Goal: Transaction & Acquisition: Purchase product/service

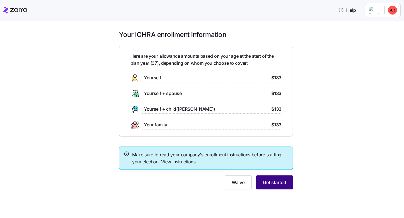
click at [269, 184] on span "Get started" at bounding box center [274, 182] width 23 height 7
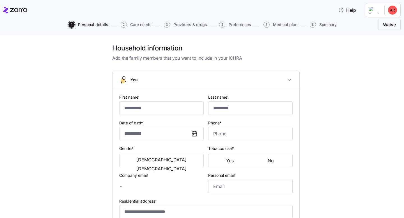
type input "******"
type input "*******"
type input "[PERSON_NAME][EMAIL_ADDRESS][DOMAIN_NAME]"
type input "**********"
checkbox input "true"
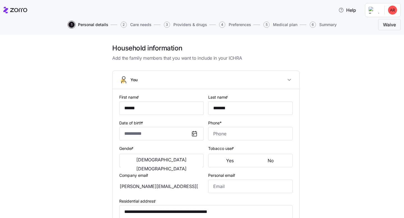
type input "**********"
type input "[PHONE_NUMBER]"
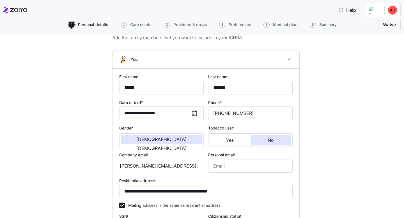
scroll to position [19, 0]
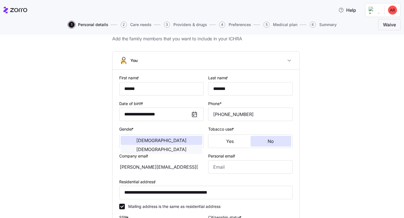
click at [187, 147] on span "[DEMOGRAPHIC_DATA]" at bounding box center [161, 149] width 50 height 4
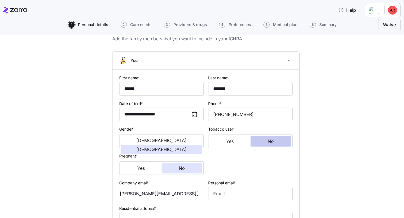
click at [274, 143] on button "No" at bounding box center [271, 141] width 41 height 11
click at [188, 170] on button "No" at bounding box center [182, 168] width 41 height 11
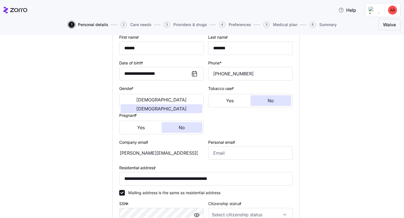
scroll to position [82, 0]
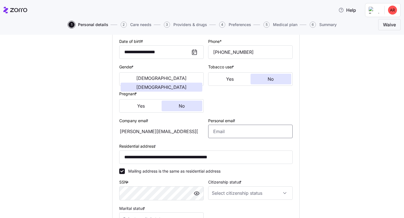
click at [242, 134] on input "Personal email *" at bounding box center [250, 131] width 84 height 13
click at [325, 123] on div "**********" at bounding box center [206, 127] width 380 height 331
drag, startPoint x: 271, startPoint y: 131, endPoint x: 191, endPoint y: 130, distance: 80.0
click at [191, 130] on div "**********" at bounding box center [206, 119] width 178 height 219
type input "[PERSON_NAME][EMAIL_ADDRESS][DOMAIN_NAME]"
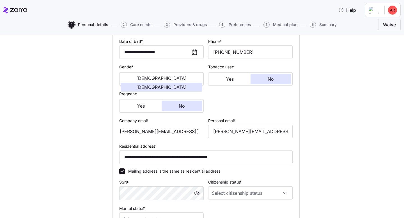
click at [334, 115] on div "**********" at bounding box center [206, 127] width 380 height 331
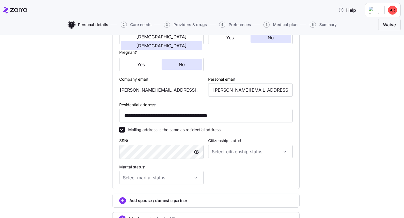
scroll to position [125, 0]
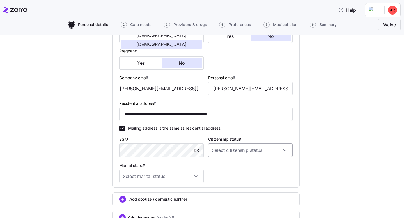
click at [240, 152] on input "Citizenship status *" at bounding box center [250, 150] width 84 height 13
click at [234, 170] on div "[DEMOGRAPHIC_DATA] citizen" at bounding box center [250, 168] width 80 height 12
type input "[DEMOGRAPHIC_DATA] citizen"
click at [194, 180] on input "Marital status *" at bounding box center [161, 176] width 84 height 13
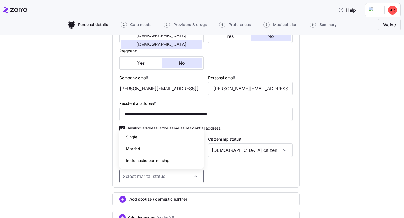
click at [178, 139] on div "Single" at bounding box center [161, 137] width 80 height 12
type input "Single"
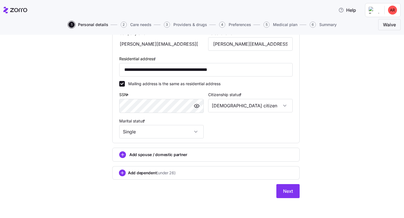
scroll to position [171, 0]
click at [138, 173] on span "Add dependent (under 26)" at bounding box center [152, 173] width 48 height 6
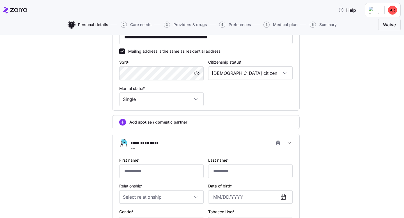
scroll to position [203, 0]
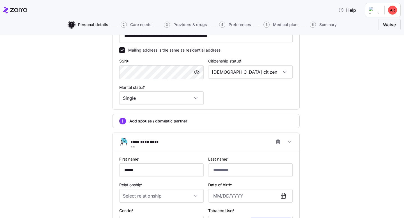
type input "*****"
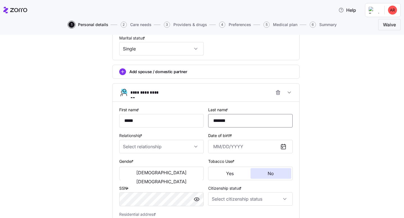
scroll to position [254, 0]
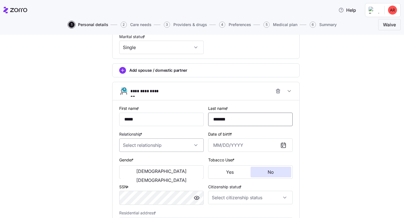
type input "*******"
click at [194, 145] on input "Relationship *" at bounding box center [161, 145] width 84 height 13
click at [150, 166] on div "Child" at bounding box center [161, 164] width 80 height 12
type input "Child"
click at [218, 147] on input "Date of birth *" at bounding box center [250, 145] width 84 height 13
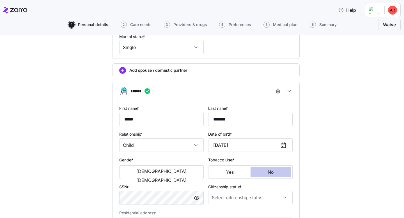
click at [274, 169] on button "No" at bounding box center [271, 172] width 41 height 11
click at [142, 174] on span "[DEMOGRAPHIC_DATA]" at bounding box center [161, 171] width 50 height 4
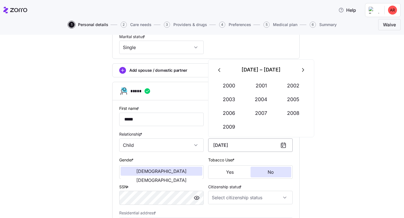
click at [235, 149] on input "[DATE]" at bounding box center [250, 145] width 84 height 13
click at [238, 146] on input "[DATE]" at bounding box center [250, 145] width 84 height 13
click at [268, 146] on input "[DATE]" at bounding box center [250, 145] width 84 height 13
click at [283, 147] on icon at bounding box center [283, 145] width 7 height 7
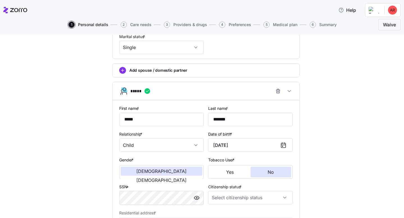
click at [283, 147] on icon at bounding box center [283, 145] width 7 height 7
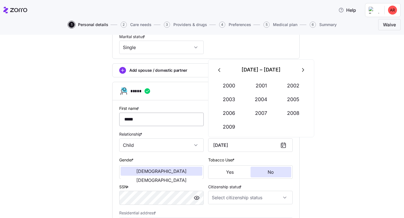
drag, startPoint x: 260, startPoint y: 148, endPoint x: 177, endPoint y: 125, distance: 86.1
click at [176, 130] on div "**********" at bounding box center [206, 168] width 178 height 130
click at [293, 114] on button "2008" at bounding box center [294, 113] width 32 height 13
click at [235, 86] on button "Jan" at bounding box center [229, 85] width 32 height 13
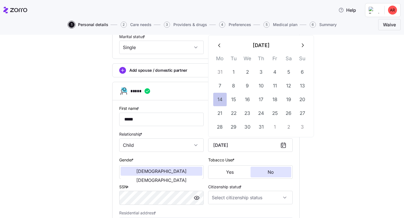
click at [220, 101] on button "14" at bounding box center [219, 99] width 13 height 13
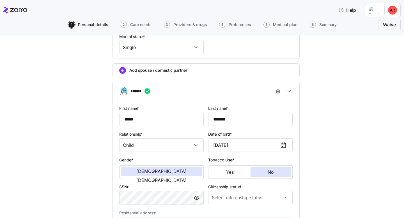
type input "[DATE]"
click at [325, 114] on div "**********" at bounding box center [206, 34] width 380 height 489
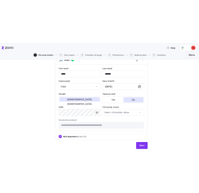
scroll to position [311, 0]
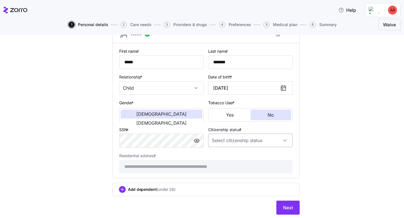
click at [274, 146] on input "Citizenship status *" at bounding box center [250, 140] width 84 height 13
click at [253, 162] on div "[DEMOGRAPHIC_DATA] citizen" at bounding box center [250, 159] width 80 height 12
type input "[DEMOGRAPHIC_DATA] citizen"
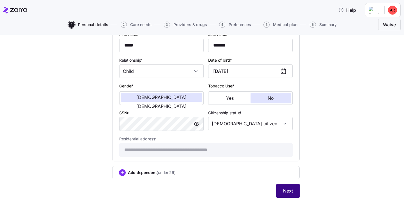
click at [291, 191] on span "Next" at bounding box center [288, 191] width 10 height 7
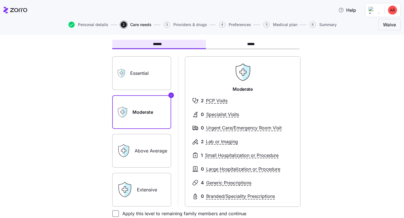
scroll to position [27, 0]
click at [150, 146] on label "Above Average" at bounding box center [141, 151] width 59 height 34
click at [0, 0] on input "Above Average" at bounding box center [0, 0] width 0 height 0
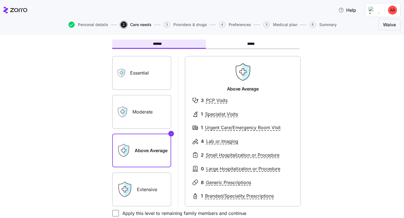
click at [144, 82] on label "Essential" at bounding box center [141, 73] width 59 height 34
click at [0, 0] on input "Essential" at bounding box center [0, 0] width 0 height 0
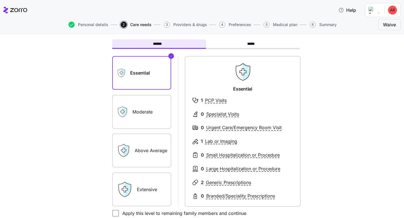
click at [143, 157] on label "Above Average" at bounding box center [141, 151] width 59 height 34
click at [0, 0] on input "Above Average" at bounding box center [0, 0] width 0 height 0
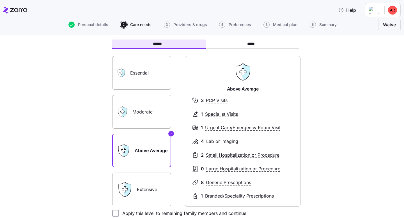
click at [144, 190] on label "Extensive" at bounding box center [141, 190] width 59 height 34
click at [0, 0] on input "Extensive" at bounding box center [0, 0] width 0 height 0
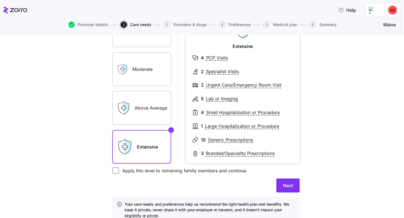
scroll to position [75, 0]
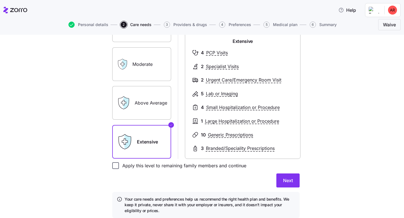
click at [117, 166] on input "Apply this level to remaining family members and continue" at bounding box center [115, 165] width 7 height 7
checkbox input "true"
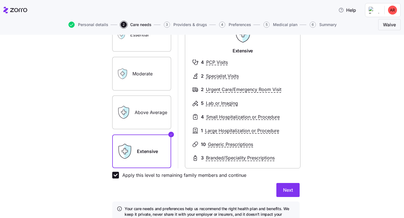
scroll to position [66, 0]
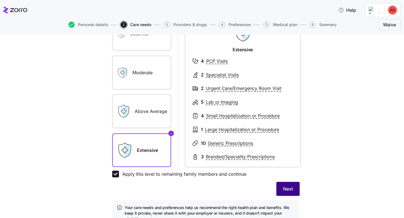
click at [292, 188] on span "Next" at bounding box center [288, 189] width 10 height 7
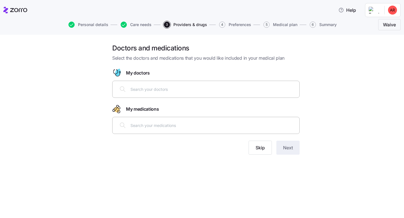
click at [278, 91] on input "text" at bounding box center [213, 89] width 166 height 6
type input "e"
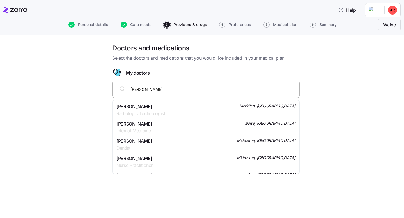
type input "[PERSON_NAME]"
click at [188, 110] on div "[PERSON_NAME] Internal Medicine Meridian, [GEOGRAPHIC_DATA]" at bounding box center [205, 110] width 179 height 14
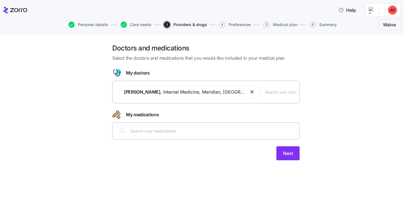
click at [199, 134] on input "text" at bounding box center [213, 131] width 166 height 6
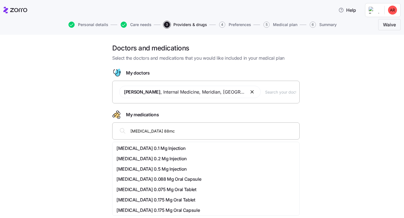
type input "[MEDICAL_DATA] 88mcg"
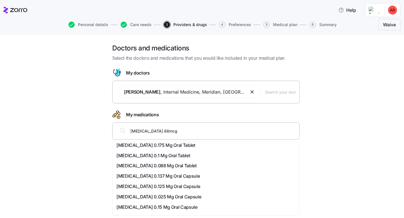
scroll to position [118, 0]
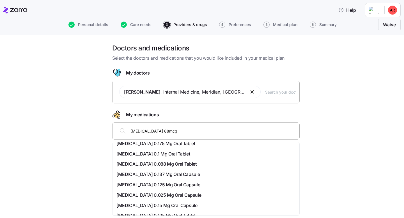
click at [197, 164] on span "[MEDICAL_DATA] 0.088 Mg Oral Tablet" at bounding box center [156, 164] width 80 height 7
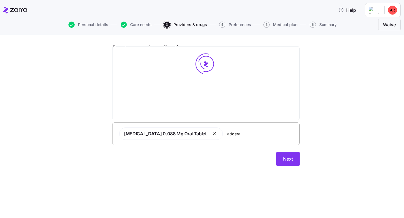
scroll to position [0, 0]
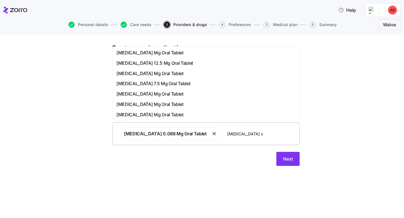
type input "[MEDICAL_DATA] xr"
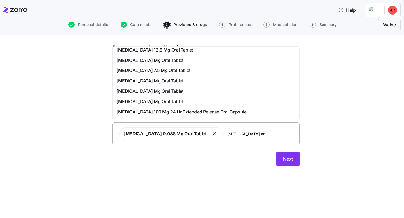
scroll to position [13, 0]
click at [215, 91] on div "[MEDICAL_DATA] Mg Oral Tablet" at bounding box center [205, 91] width 179 height 7
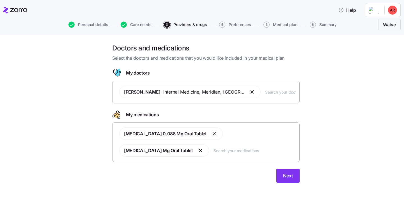
click at [265, 92] on input "text" at bounding box center [280, 92] width 31 height 6
click at [265, 93] on input "text" at bounding box center [280, 92] width 31 height 6
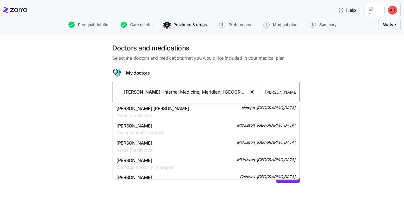
scroll to position [0, 0]
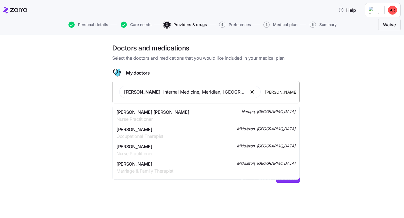
type input "[PERSON_NAME]"
click at [160, 115] on span "[PERSON_NAME] [PERSON_NAME]" at bounding box center [152, 112] width 73 height 7
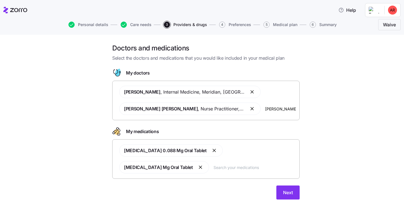
type input "[PERSON_NAME]"
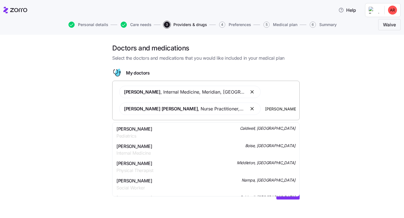
click at [238, 134] on div "[PERSON_NAME] Pediatrics Caldwell, ID" at bounding box center [205, 133] width 179 height 14
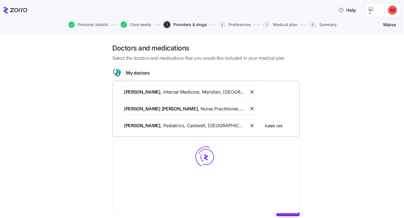
type input "[PERSON_NAME]"
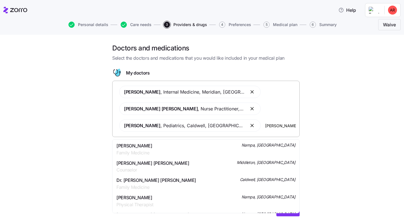
click at [236, 149] on div "[PERSON_NAME] Family Medicine Nampa, [GEOGRAPHIC_DATA]" at bounding box center [205, 150] width 179 height 14
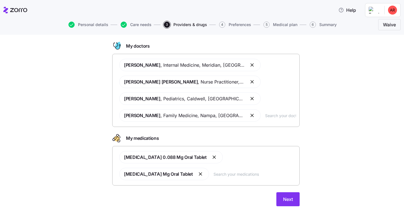
scroll to position [35, 0]
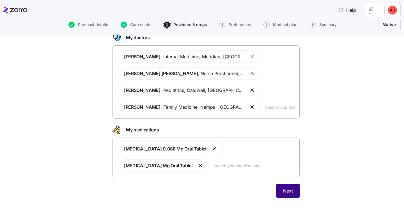
click at [293, 189] on button "Next" at bounding box center [287, 191] width 23 height 14
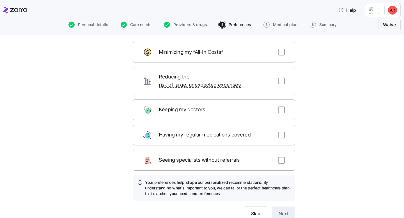
scroll to position [49, 0]
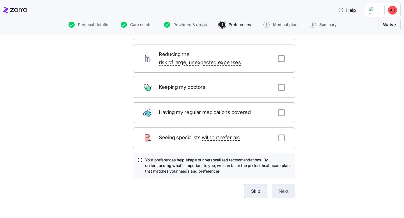
click at [259, 188] on span "Skip" at bounding box center [255, 191] width 9 height 7
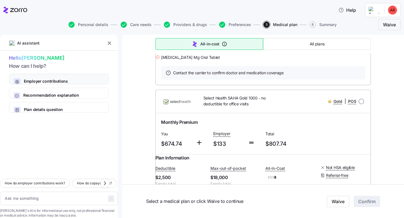
scroll to position [1062, 0]
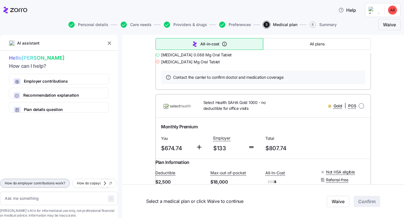
click at [65, 181] on span "How do employer contributions work?" at bounding box center [35, 184] width 60 height 6
type textarea "x"
type textarea "How do employer contributions work?"
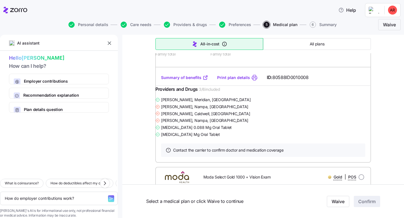
scroll to position [0, 0]
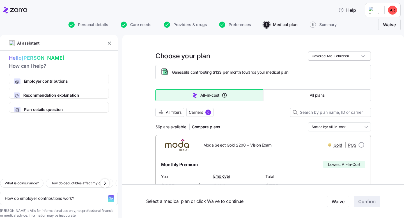
click at [364, 55] on input "Covered: Me + children" at bounding box center [339, 56] width 63 height 9
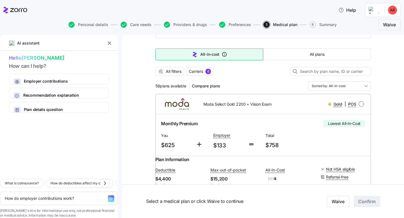
scroll to position [42, 0]
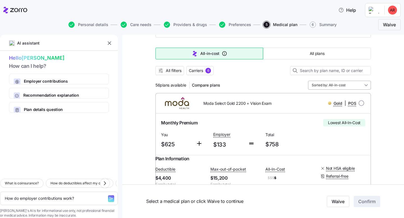
click at [354, 85] on input "Sorted by: All-in-cost" at bounding box center [339, 85] width 63 height 9
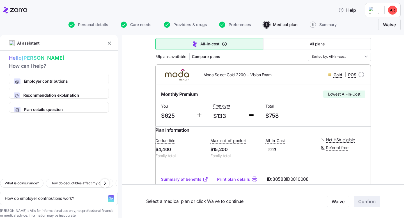
scroll to position [71, 0]
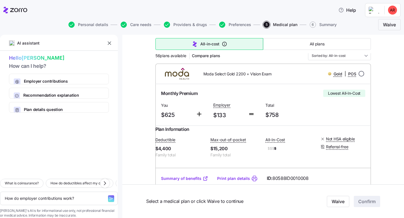
click at [364, 73] on input "radio" at bounding box center [362, 74] width 6 height 6
radio input "true"
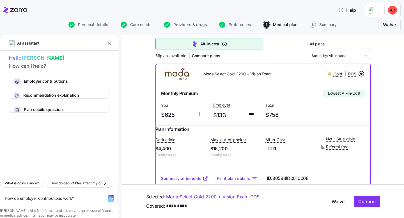
click at [364, 73] on input "radio" at bounding box center [362, 74] width 6 height 6
click at [336, 75] on span "Gold" at bounding box center [338, 74] width 9 height 6
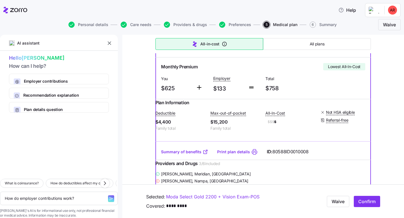
scroll to position [93, 0]
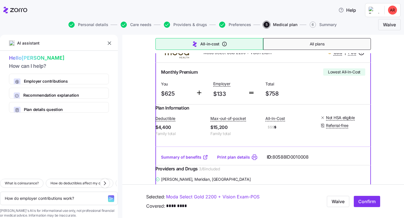
click at [332, 41] on button "All plans" at bounding box center [317, 44] width 108 height 12
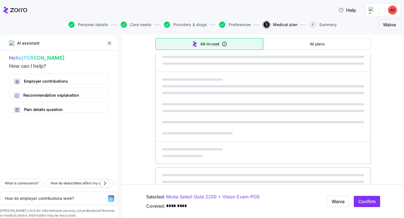
type textarea "x"
type input "Sorted by: Premium"
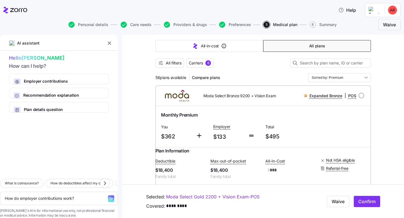
scroll to position [51, 0]
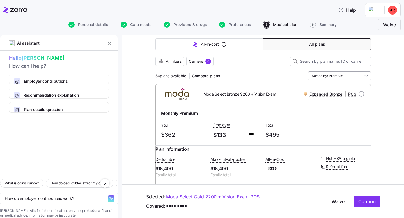
click at [344, 77] on input "Sorted by: Premium" at bounding box center [339, 76] width 63 height 9
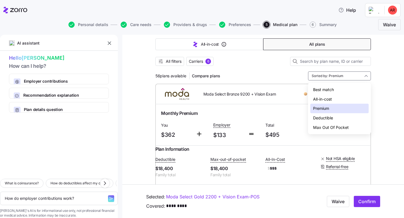
click at [334, 119] on div "Deductible" at bounding box center [339, 118] width 58 height 10
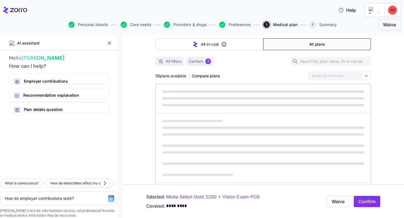
type textarea "x"
type input "Sorted by: Deductible"
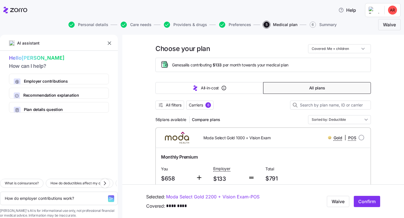
scroll to position [0, 0]
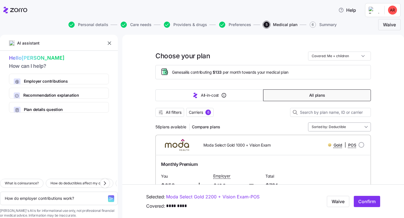
click at [338, 128] on input "Sorted by: Deductible" at bounding box center [339, 127] width 63 height 9
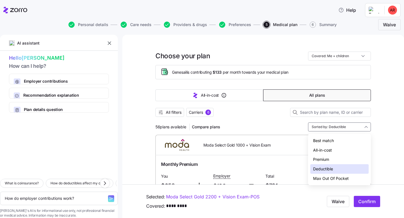
click at [327, 169] on div "Deductible" at bounding box center [339, 169] width 58 height 10
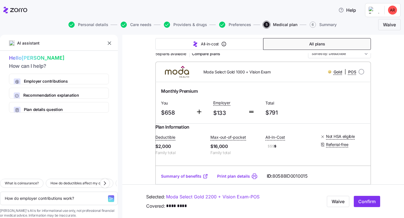
scroll to position [43, 0]
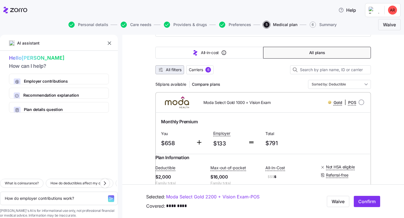
click at [167, 72] on span "All filters" at bounding box center [174, 70] width 16 height 6
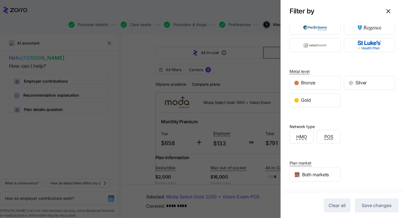
scroll to position [0, 0]
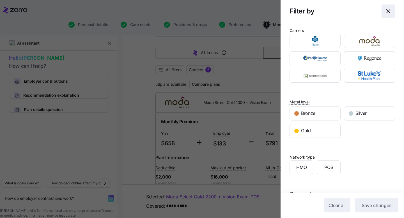
click at [389, 12] on icon "button" at bounding box center [388, 11] width 7 height 7
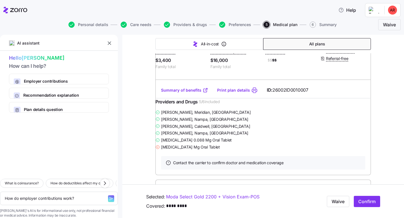
scroll to position [785, 0]
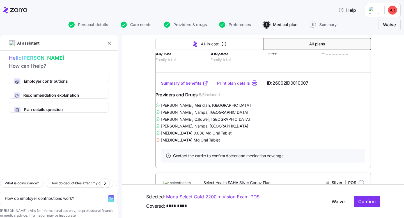
click at [189, 86] on link "Summary of benefits" at bounding box center [184, 84] width 47 height 6
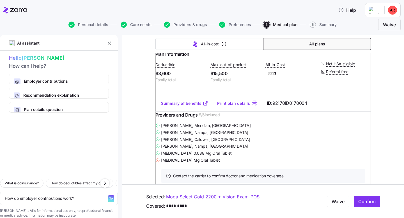
scroll to position [1377, 0]
click at [183, 24] on span "Providers & drugs" at bounding box center [190, 25] width 34 height 4
type textarea "x"
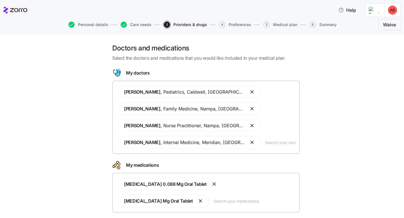
click at [198, 202] on button "button" at bounding box center [201, 201] width 7 height 7
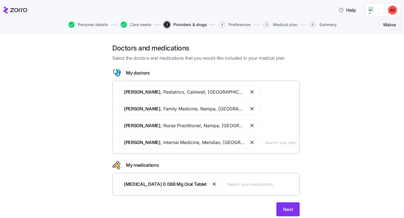
click at [251, 181] on input "text" at bounding box center [261, 184] width 69 height 6
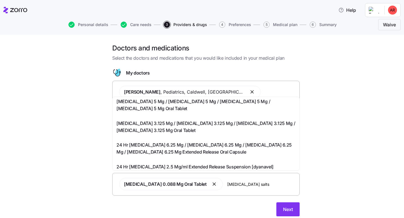
scroll to position [155, 0]
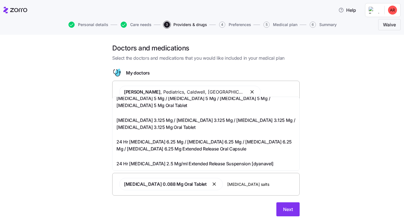
click at [281, 185] on input "[MEDICAL_DATA] salts" at bounding box center [261, 184] width 69 height 6
type input "[MEDICAL_DATA] salts er"
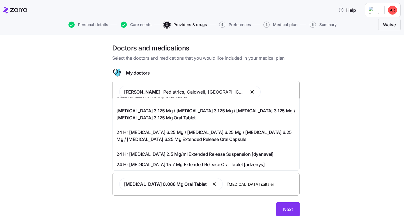
scroll to position [0, 0]
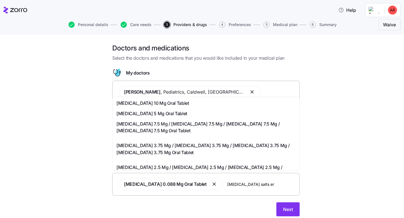
click at [231, 105] on div "[MEDICAL_DATA] 10 Mg Oral Tablet" at bounding box center [205, 103] width 179 height 7
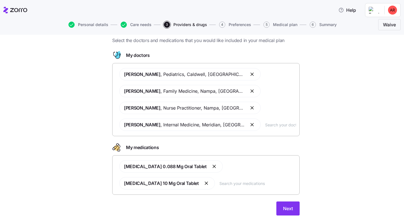
scroll to position [35, 0]
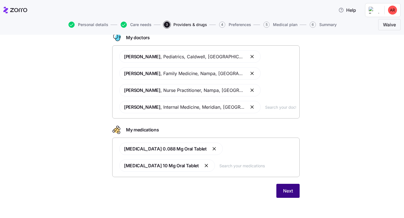
click at [290, 196] on button "Next" at bounding box center [287, 191] width 23 height 14
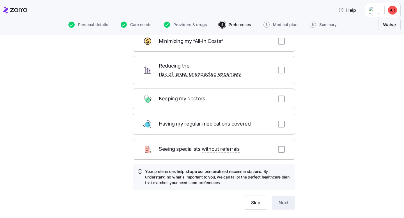
scroll to position [49, 0]
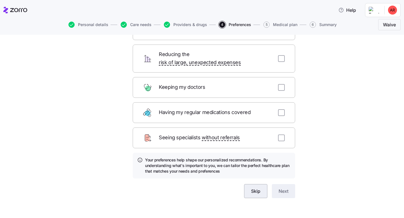
click at [256, 188] on span "Skip" at bounding box center [255, 191] width 9 height 7
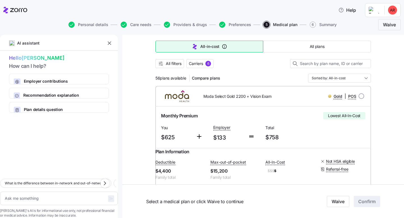
scroll to position [36, 0]
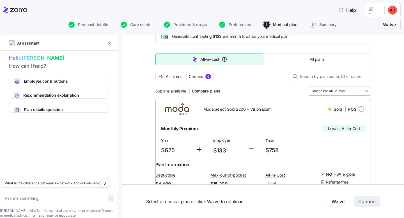
click at [360, 91] on input "Sorted by: All-in-cost" at bounding box center [339, 91] width 63 height 9
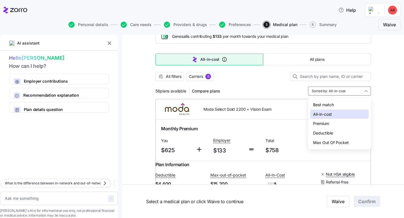
click at [341, 124] on div "Premium" at bounding box center [339, 124] width 58 height 10
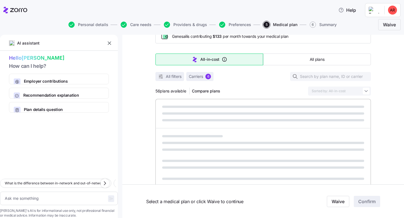
type textarea "x"
type input "Sorted by: Premium"
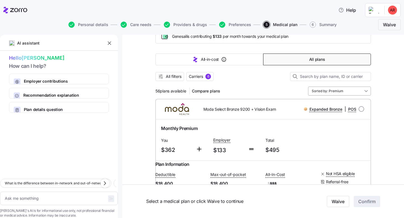
click at [354, 94] on input "Sorted by: Premium" at bounding box center [339, 91] width 63 height 9
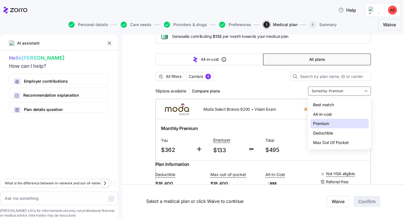
click at [336, 134] on div "Deductible" at bounding box center [339, 134] width 58 height 10
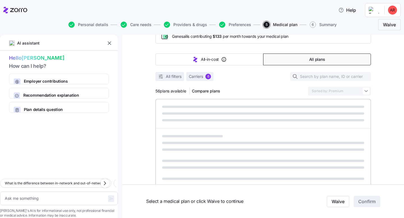
type textarea "x"
type input "Sorted by: Deductible"
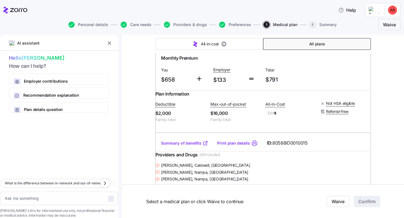
scroll to position [106, 0]
click at [196, 147] on link "Summary of benefits" at bounding box center [184, 144] width 47 height 6
